Goal: Find specific page/section: Find specific page/section

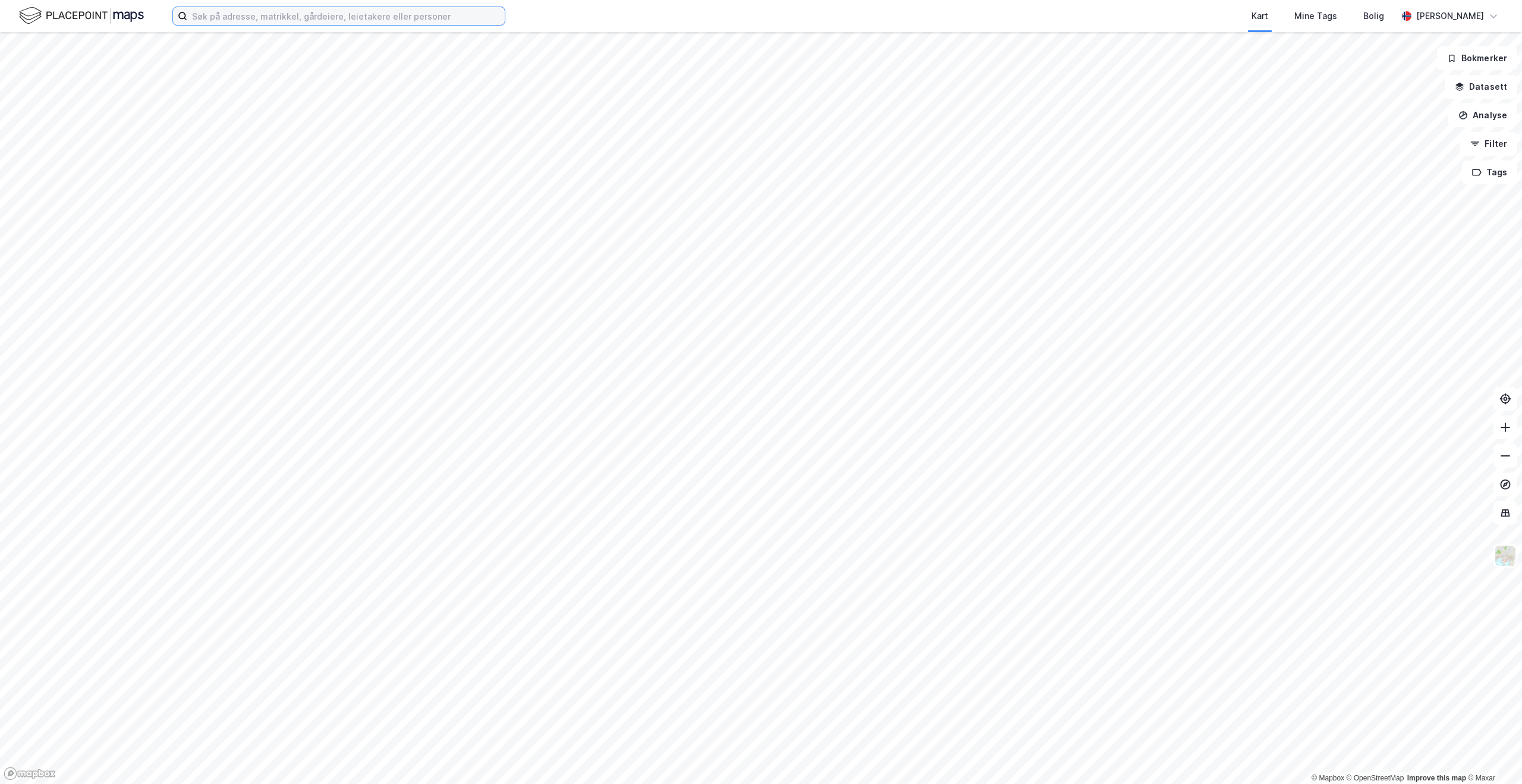
click at [282, 12] on input at bounding box center [346, 16] width 317 height 18
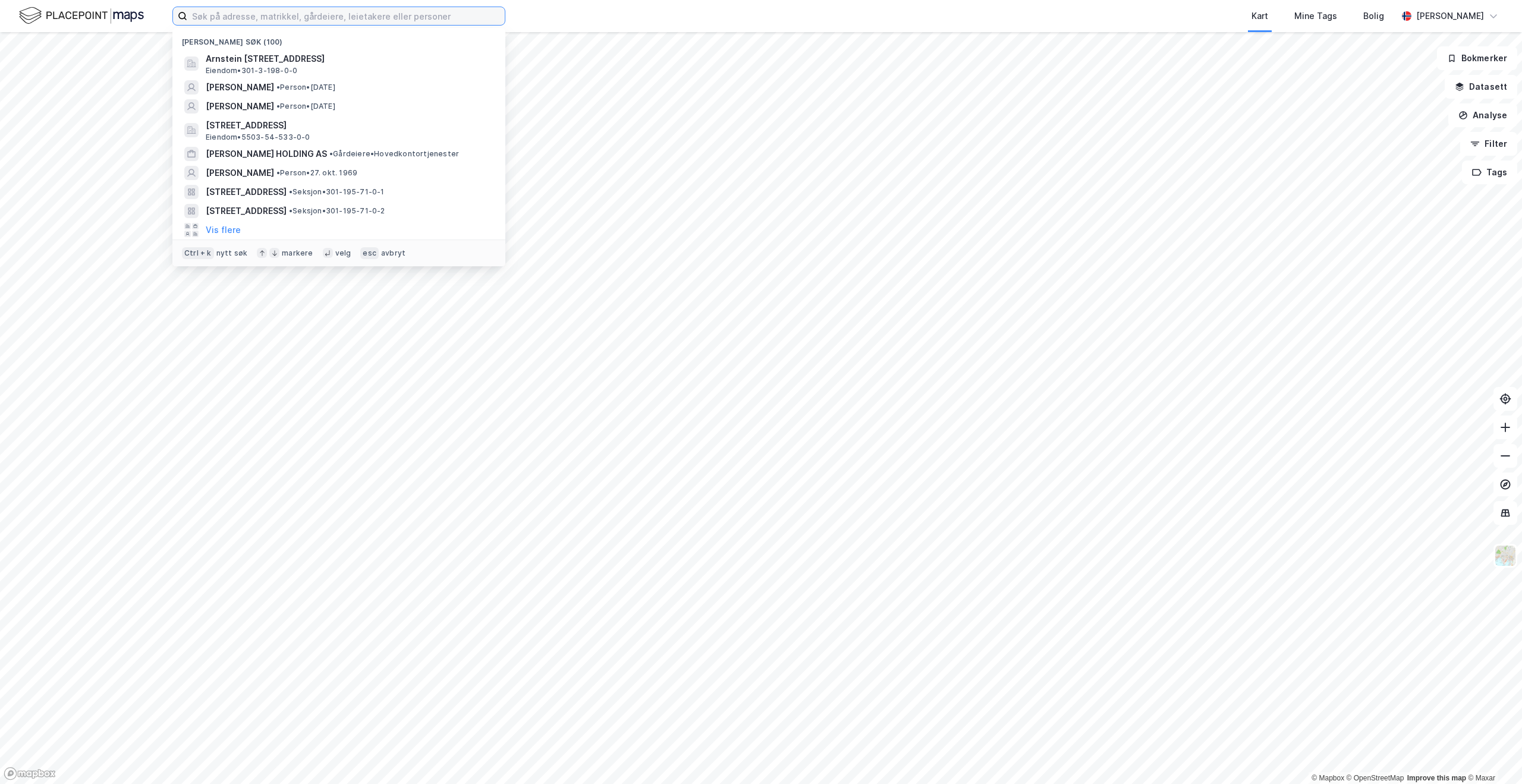
paste input "Brannfjellveien 4 A"
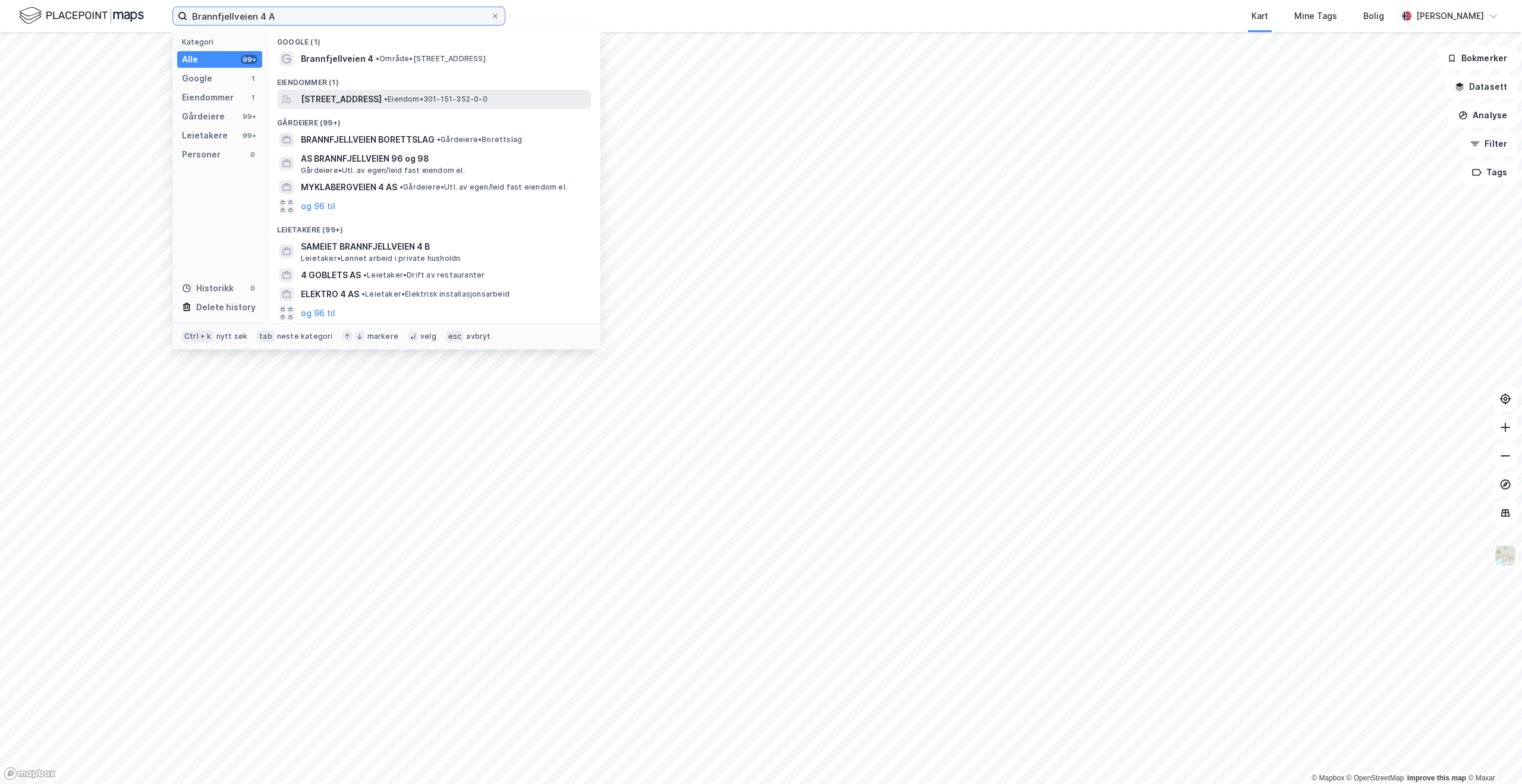
type input "Brannfjellveien 4 A"
click at [337, 103] on span "[STREET_ADDRESS]" at bounding box center [341, 99] width 81 height 14
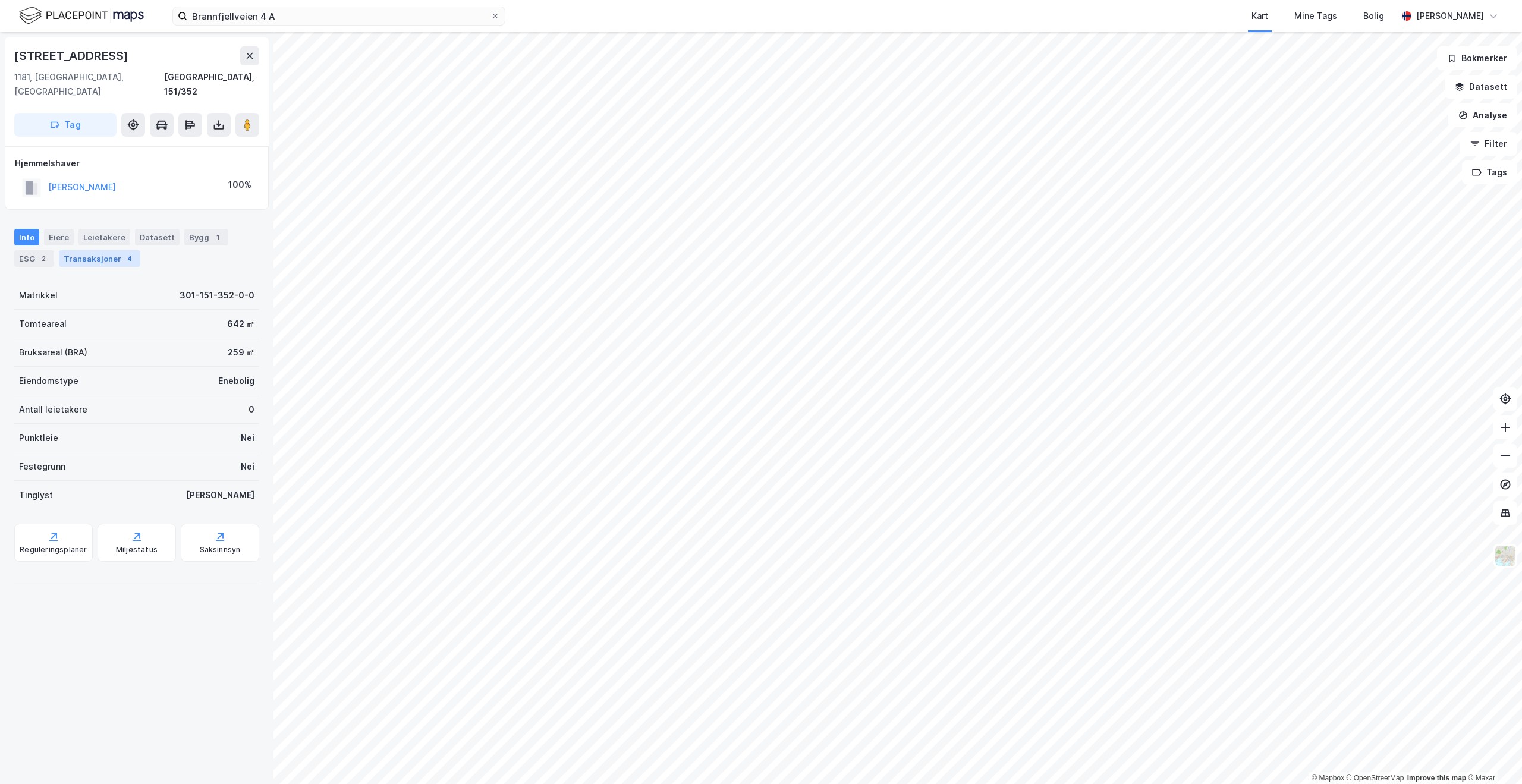
click at [97, 250] on div "Transaksjoner 4" at bounding box center [99, 258] width 82 height 16
